Goal: Task Accomplishment & Management: Complete application form

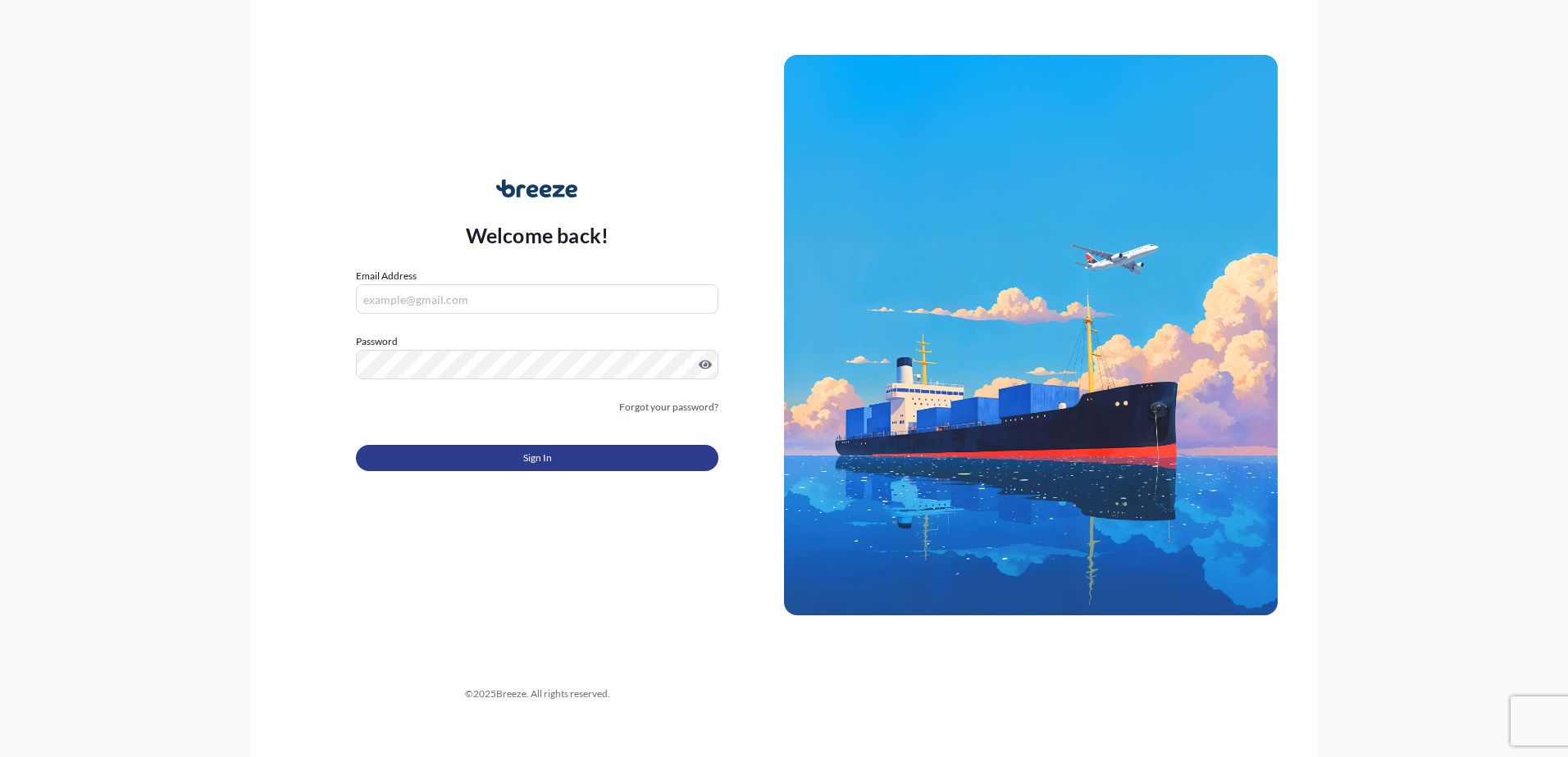
type input "[EMAIL_ADDRESS][DOMAIN_NAME]"
click at [479, 447] on button "Sign In" at bounding box center [537, 458] width 363 height 26
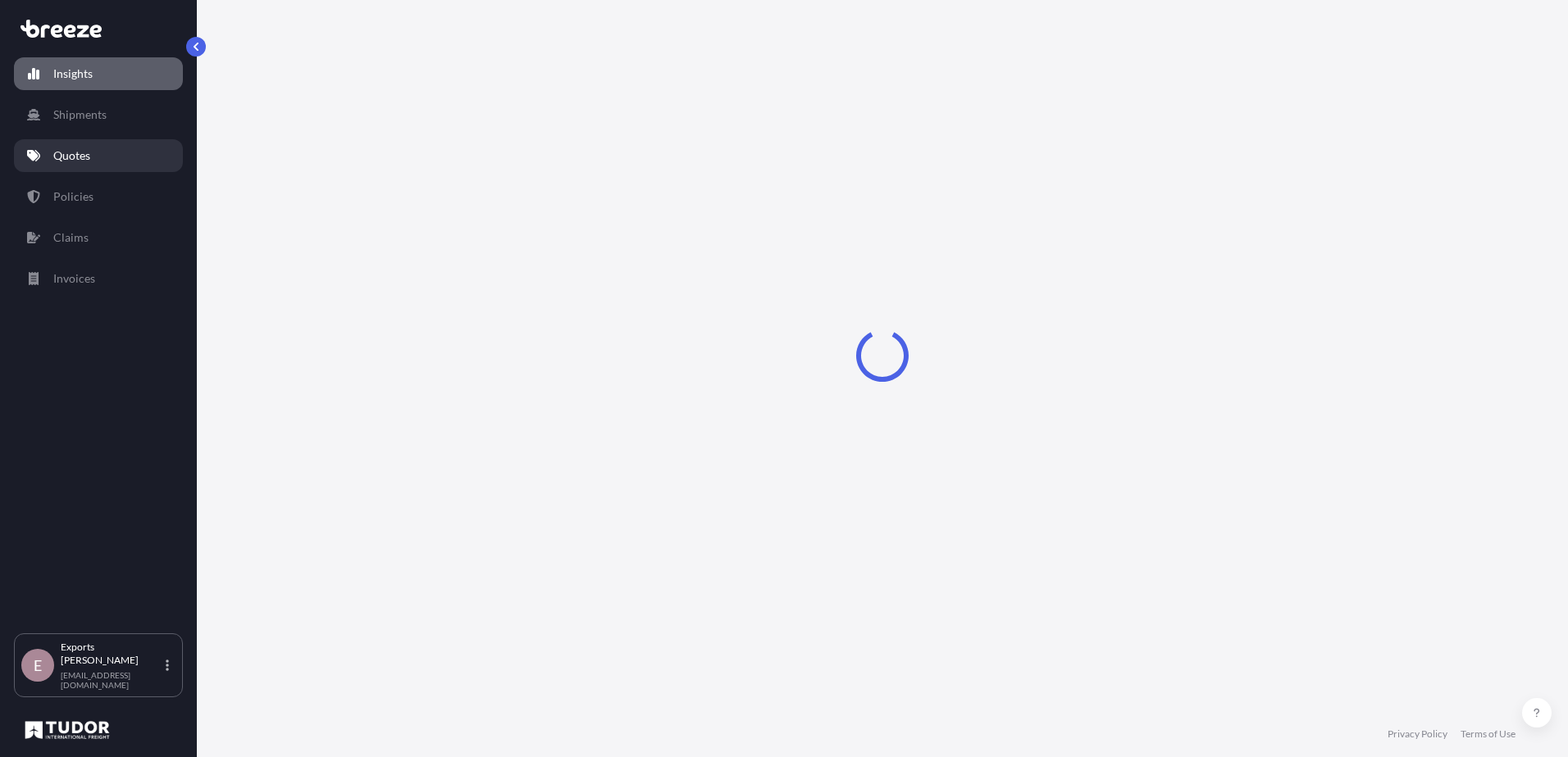
select select "2025"
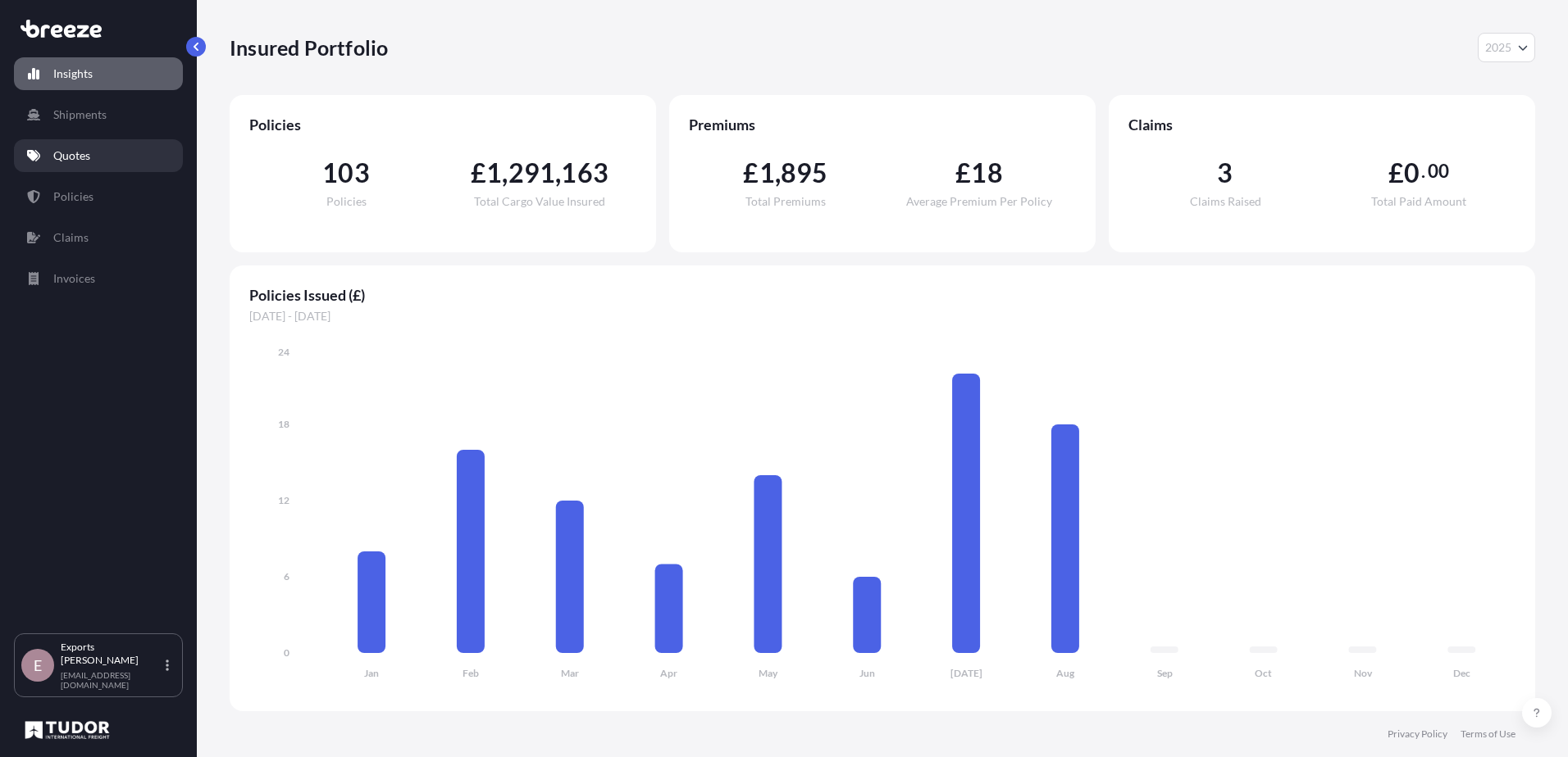
click at [80, 166] on link "Quotes" at bounding box center [98, 156] width 169 height 33
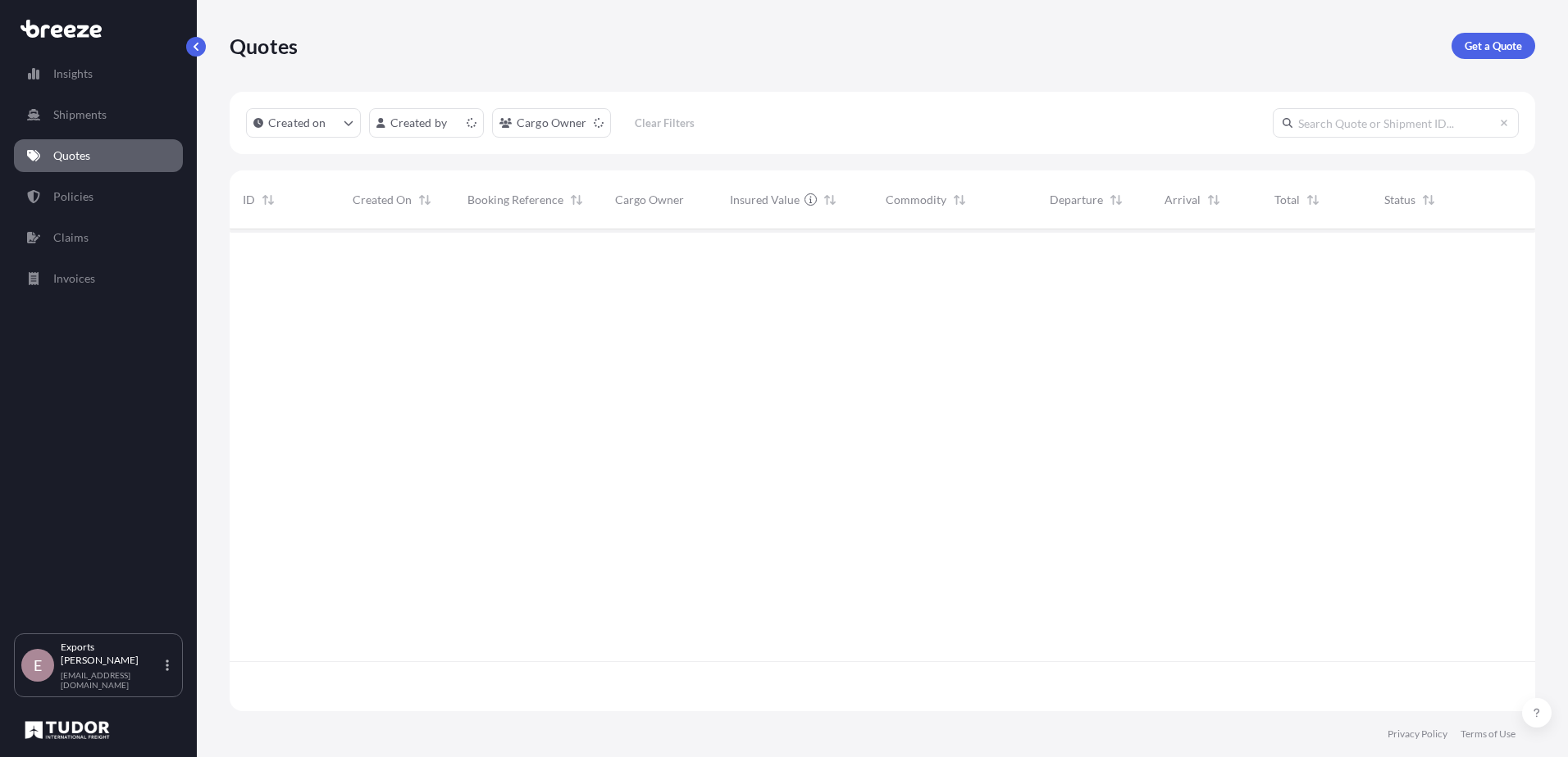
scroll to position [479, 1293]
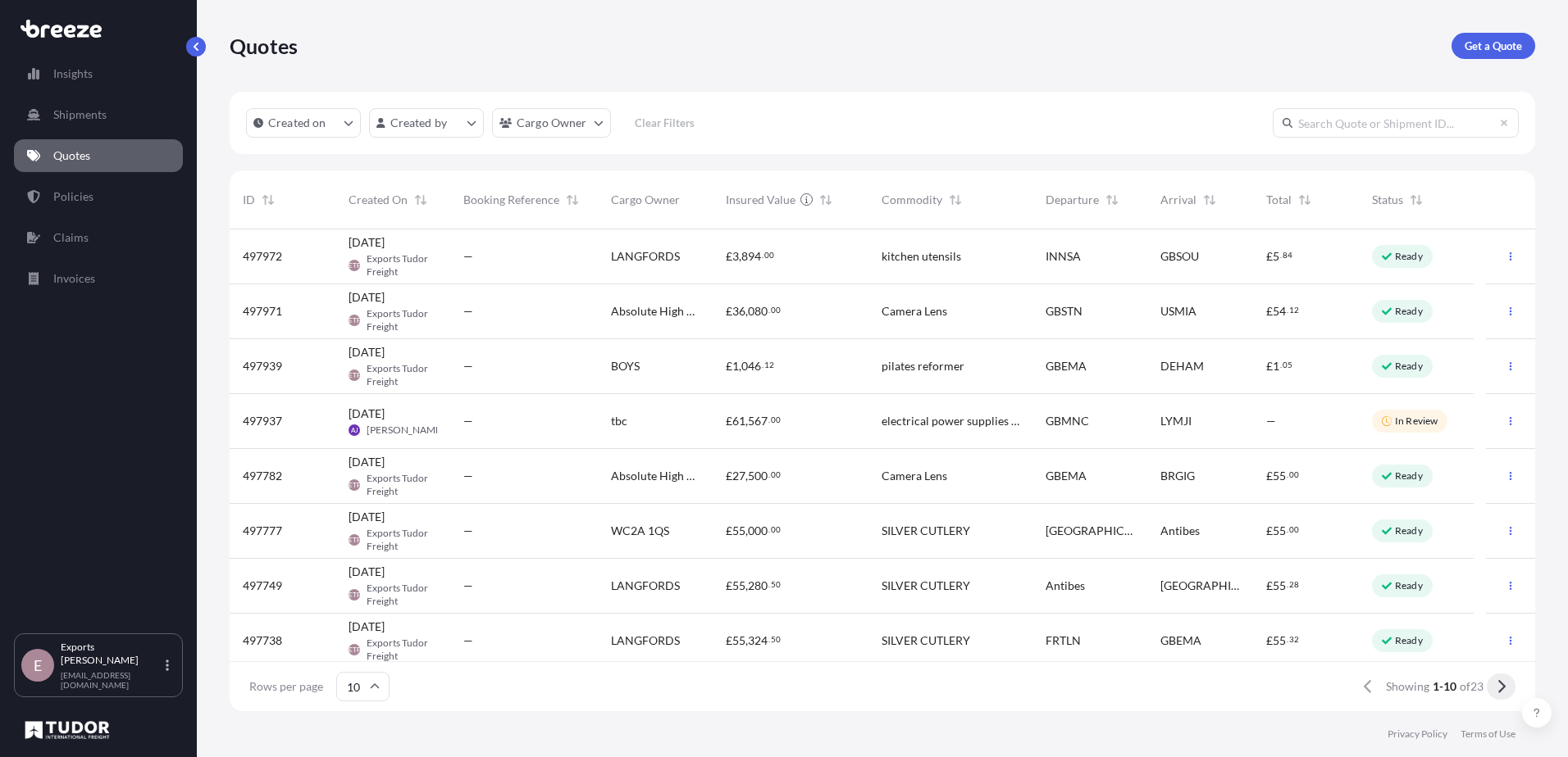
click at [1497, 694] on icon at bounding box center [1501, 687] width 9 height 15
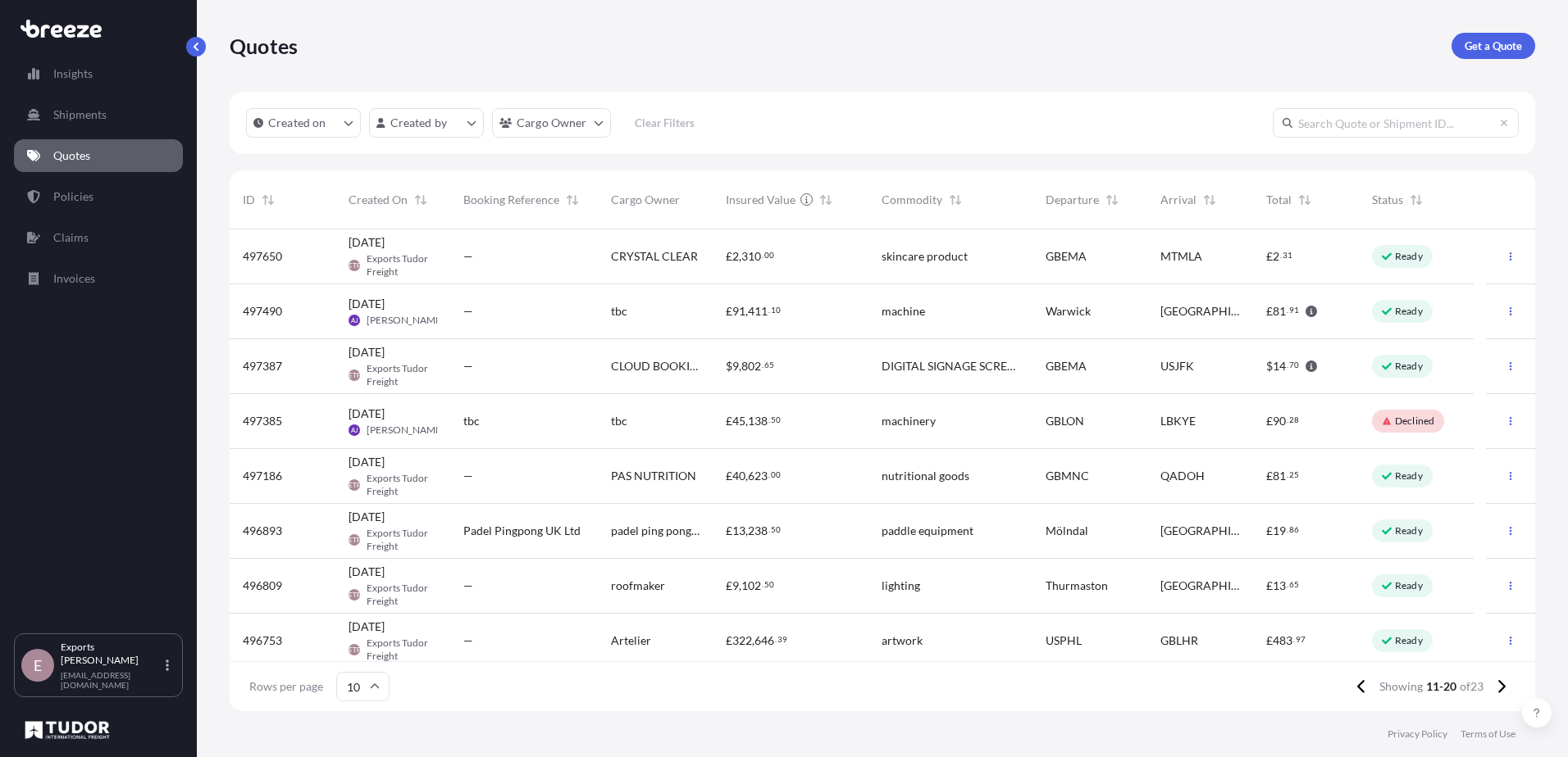
click at [524, 362] on div "—" at bounding box center [524, 366] width 122 height 17
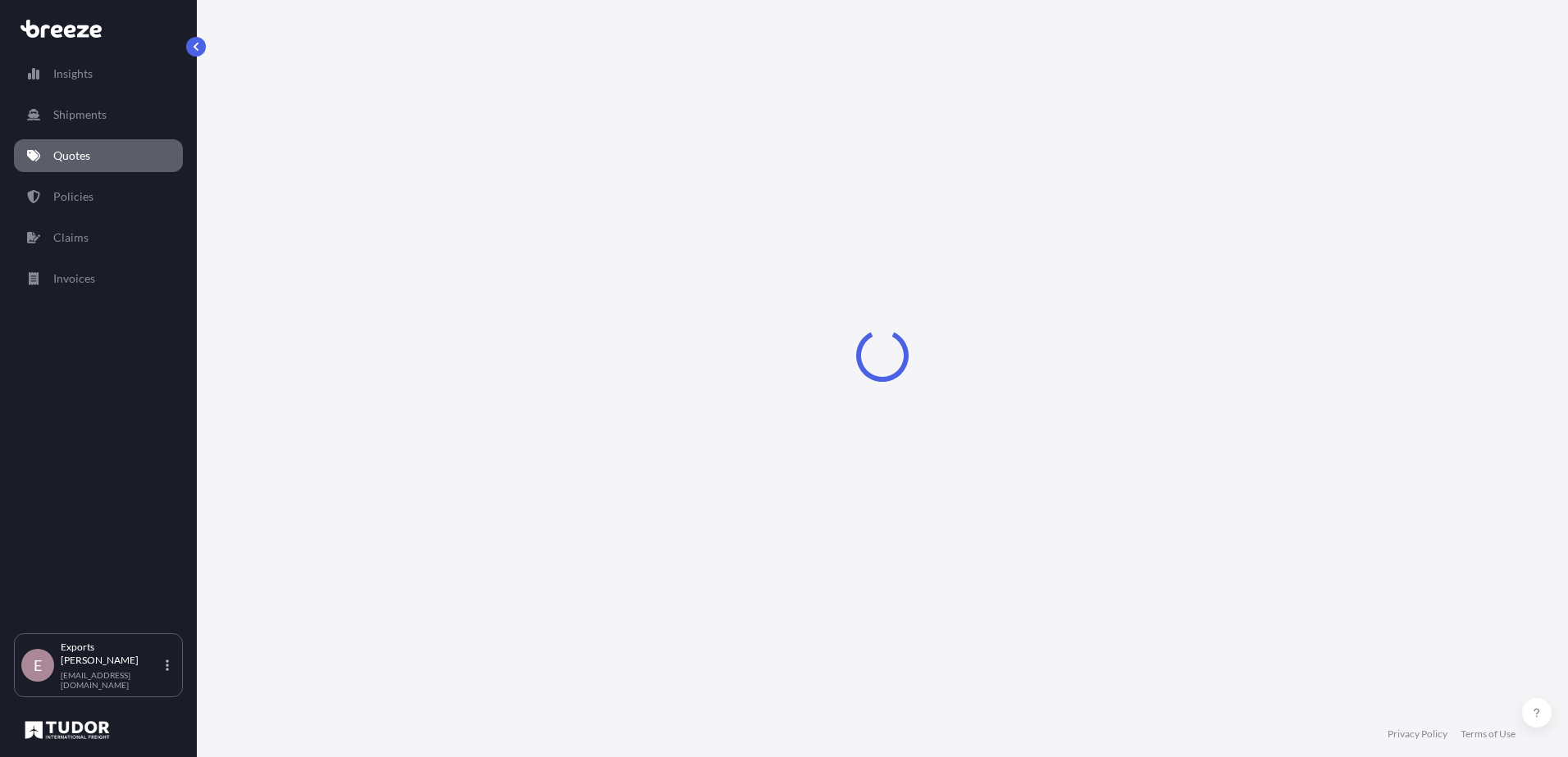
select select "Air"
select select "1"
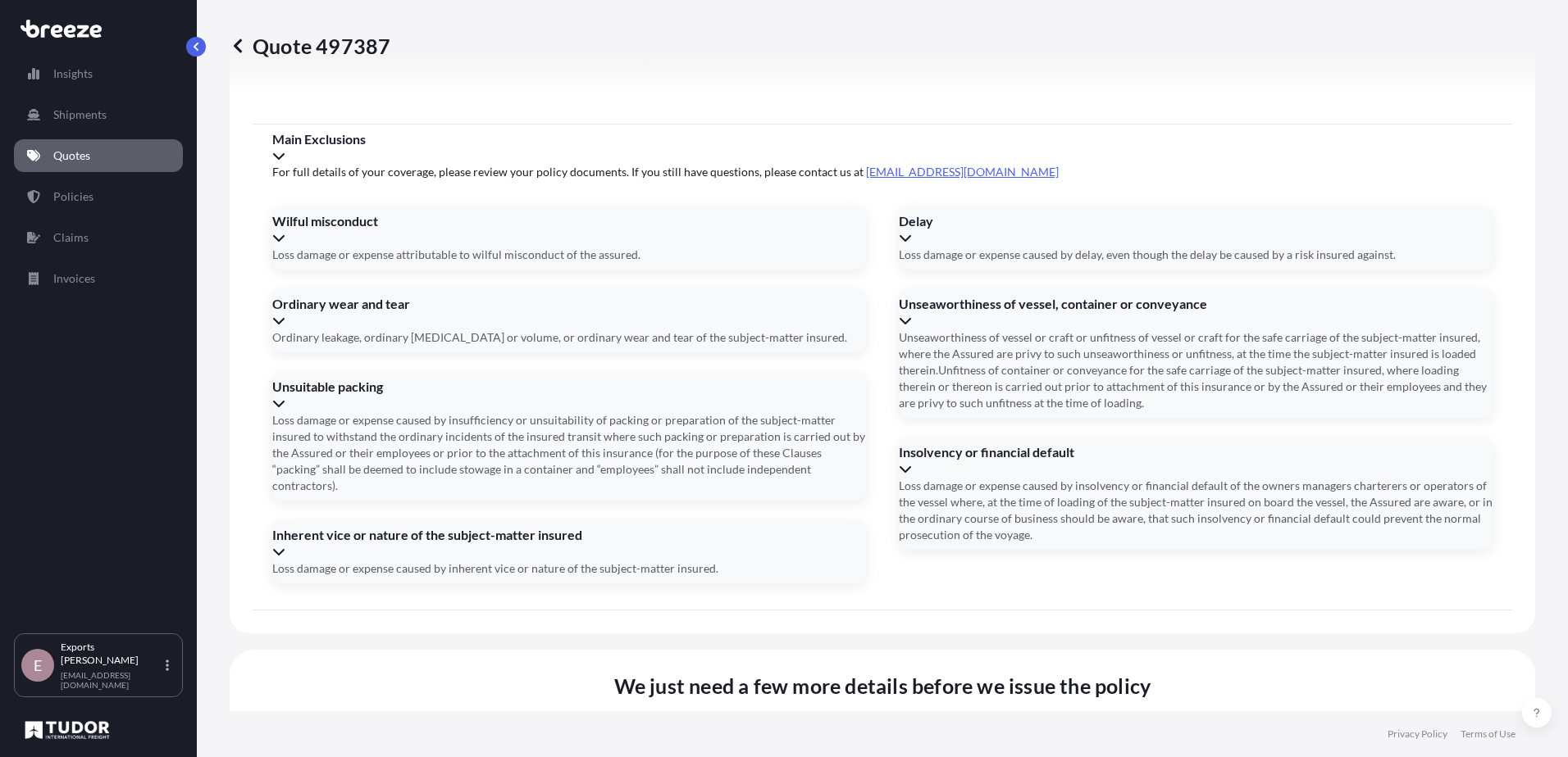
scroll to position [1828, 0]
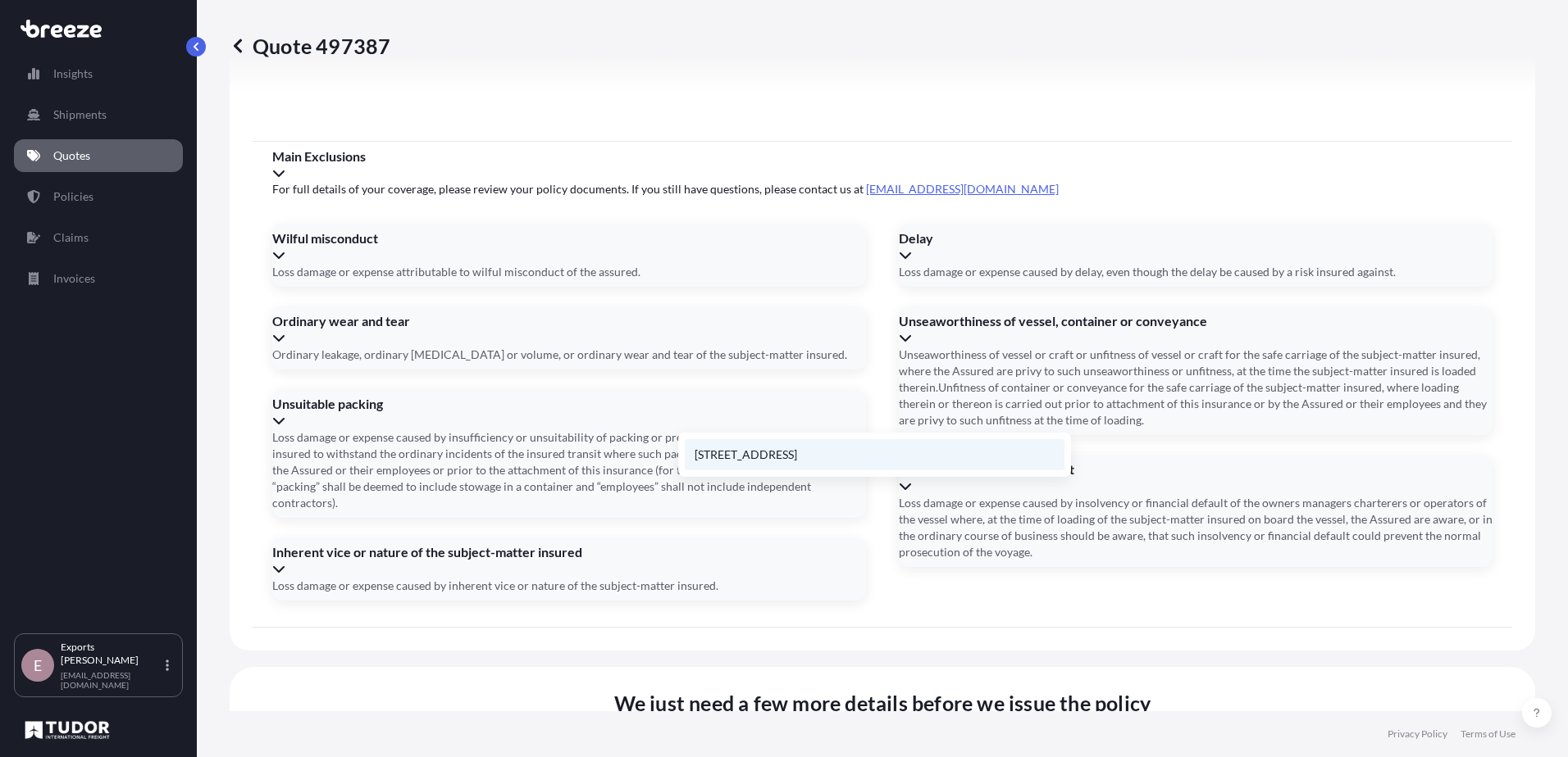
click at [748, 457] on li "[STREET_ADDRESS]" at bounding box center [874, 455] width 380 height 31
type input "[STREET_ADDRESS]"
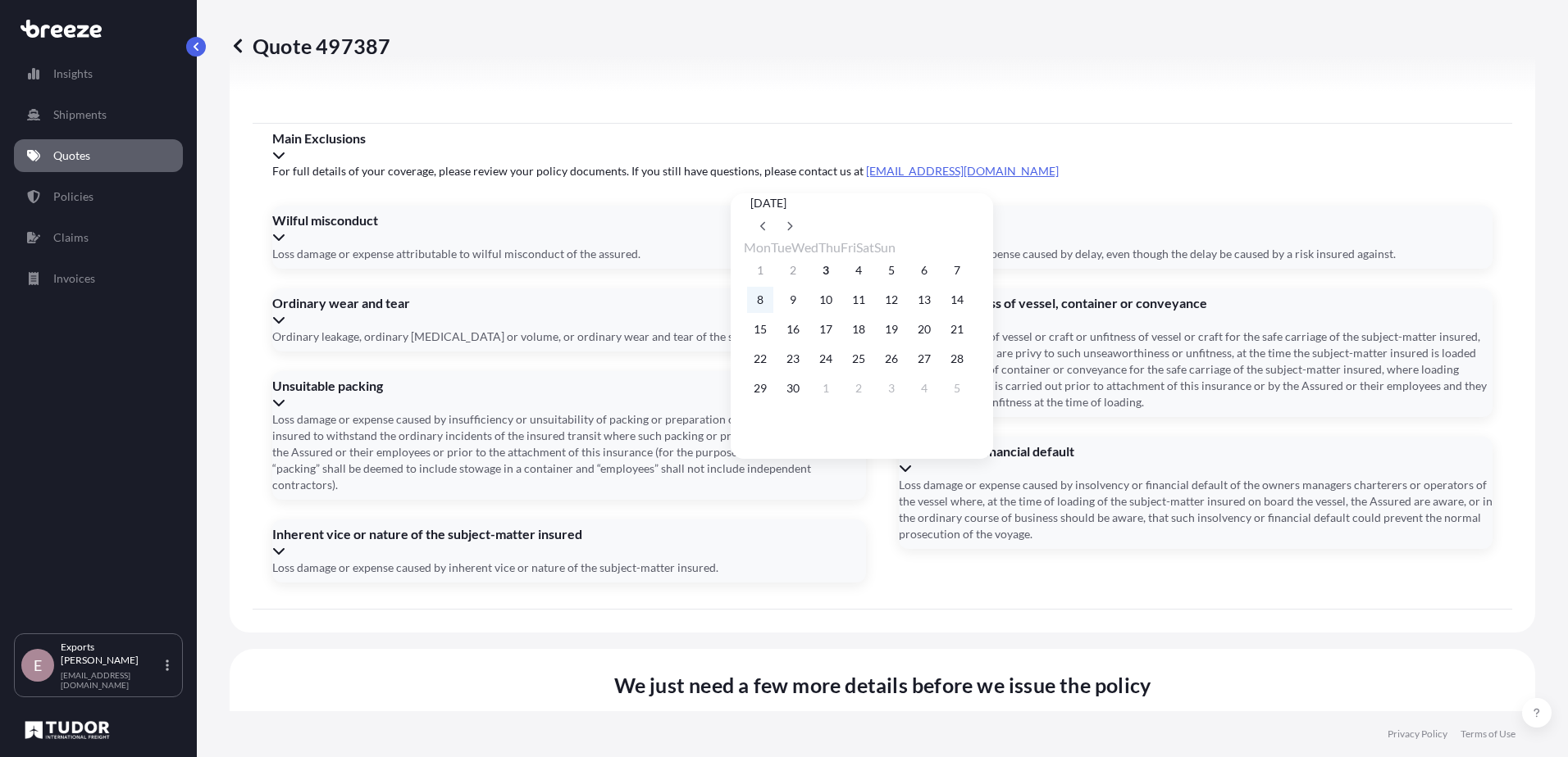
click at [766, 303] on button "8" at bounding box center [760, 300] width 26 height 26
type input "[DATE]"
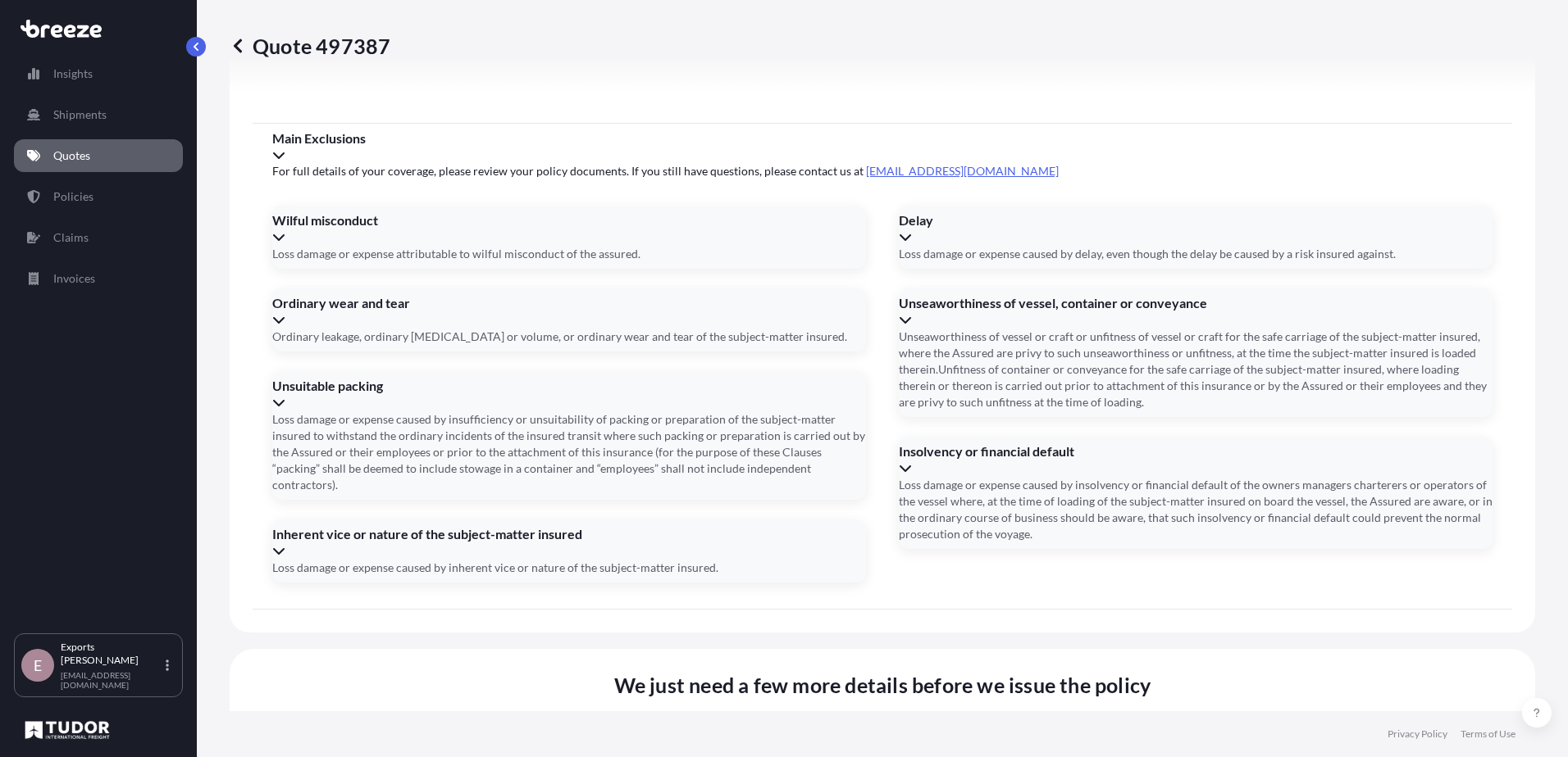
type input "176327"
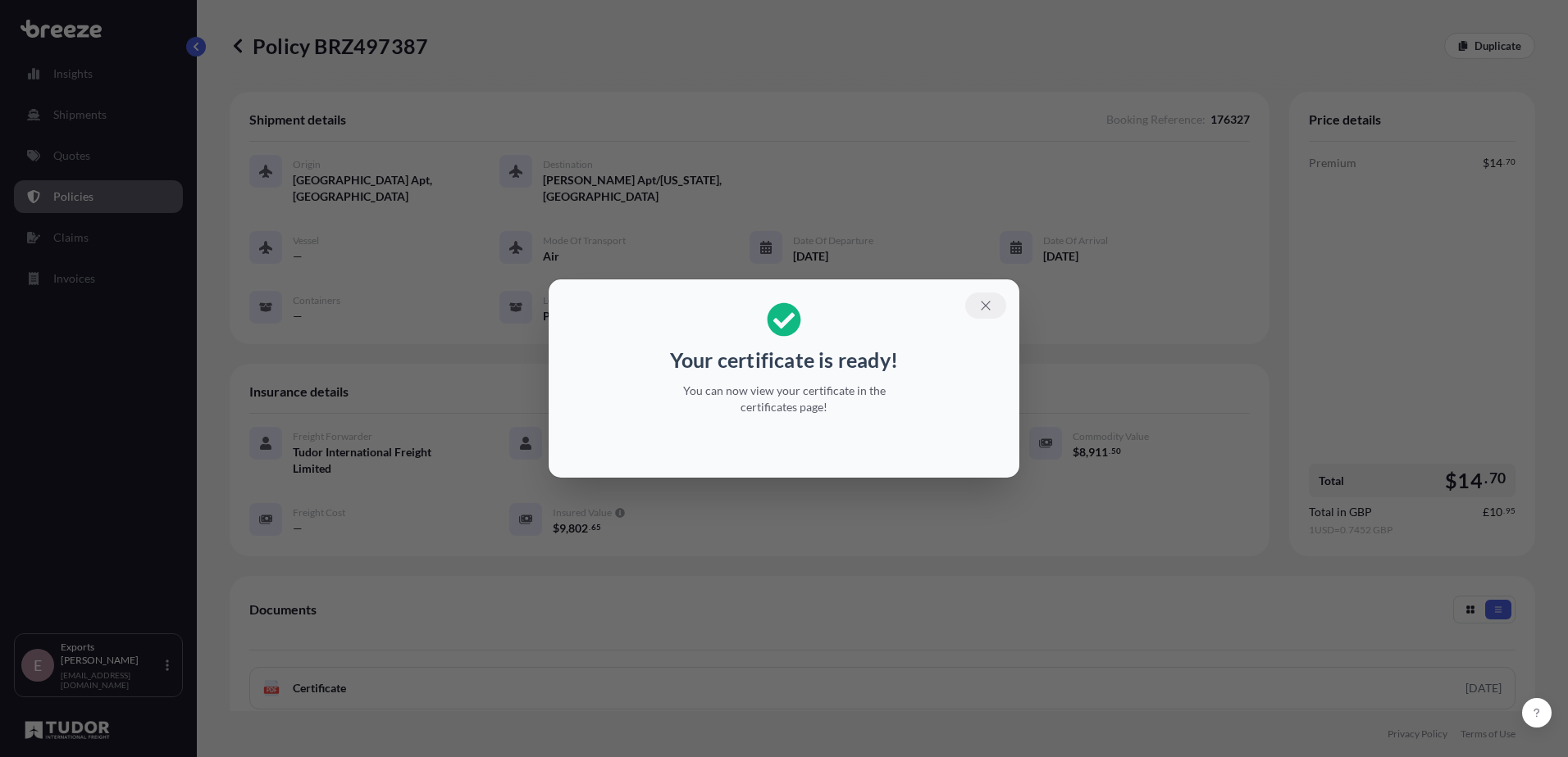
click at [981, 303] on icon "button" at bounding box center [985, 305] width 15 height 15
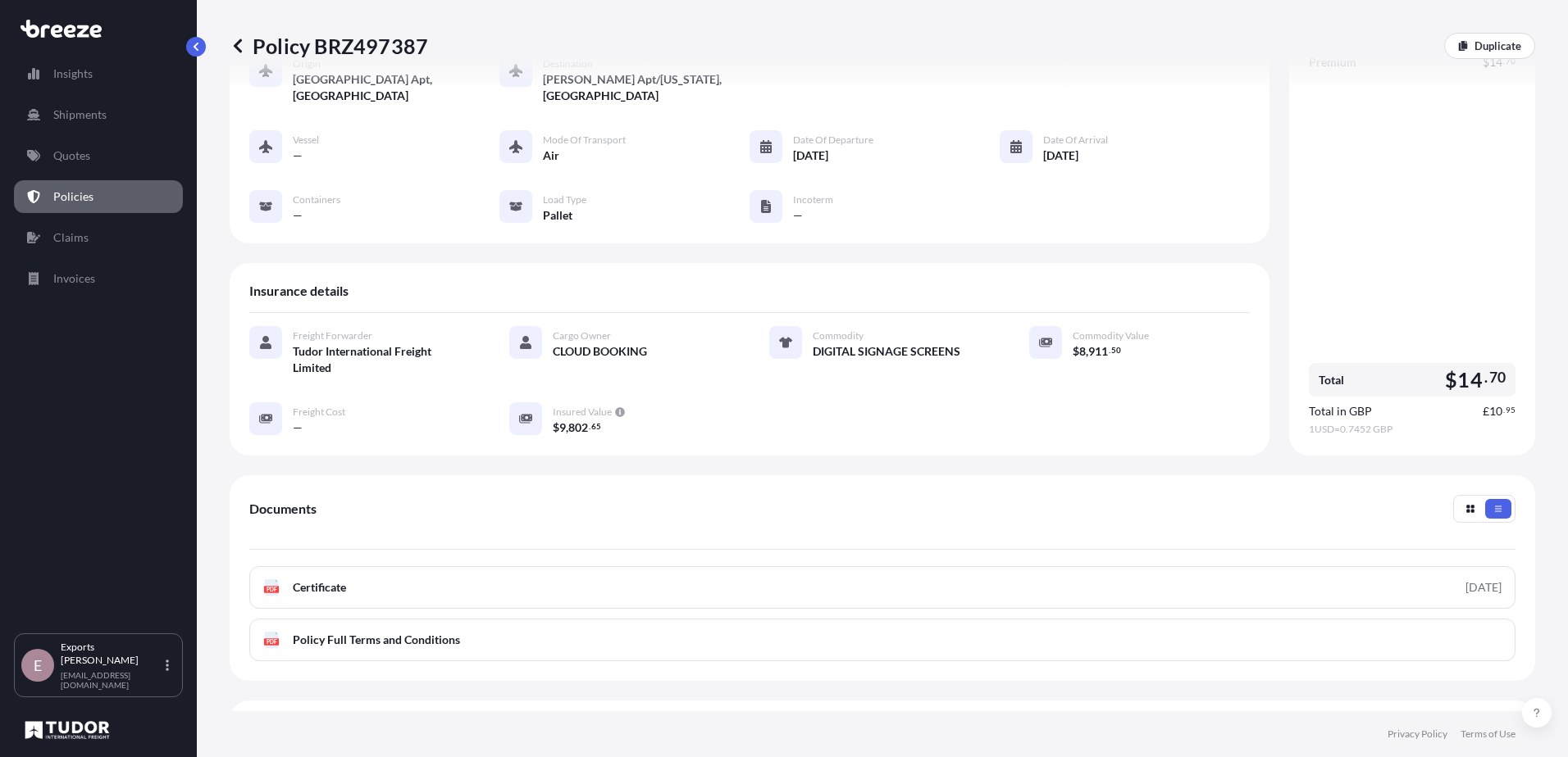
scroll to position [245, 0]
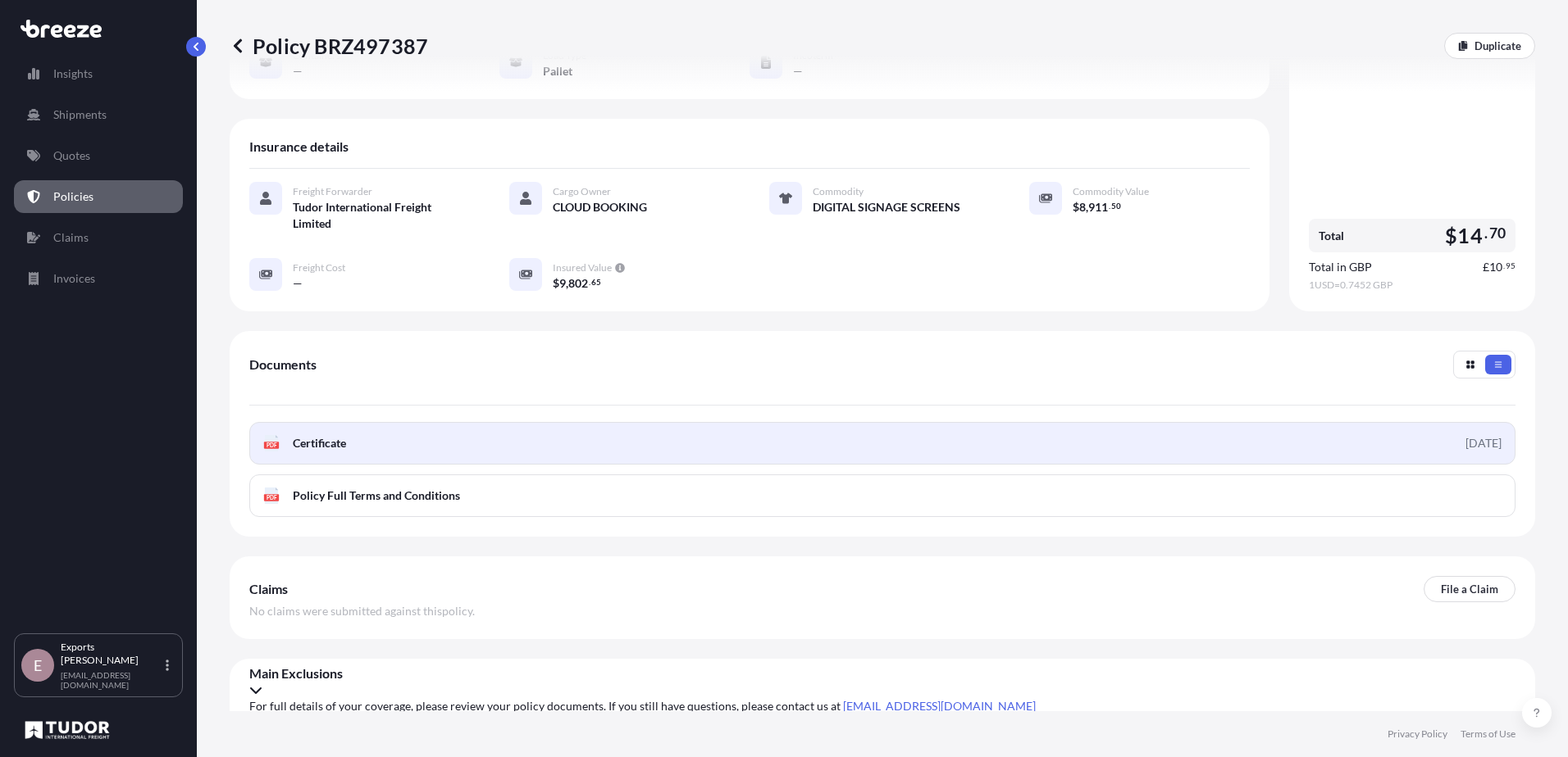
click at [372, 442] on link "PDF Certificate [DATE]" at bounding box center [883, 443] width 1266 height 43
